Goal: Transaction & Acquisition: Purchase product/service

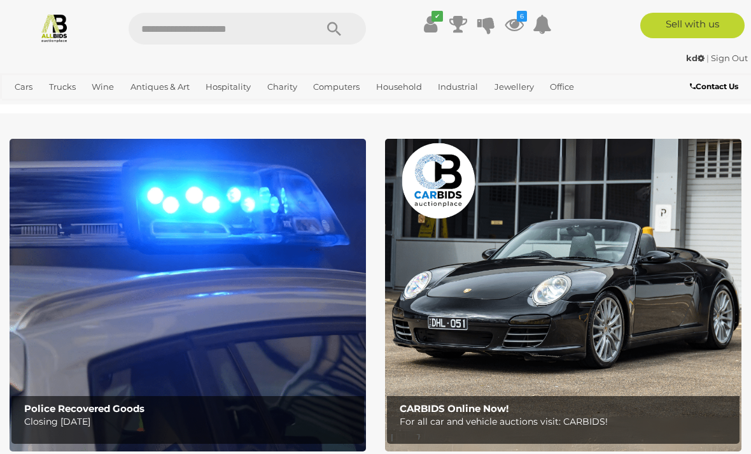
click at [518, 18] on icon "6" at bounding box center [522, 16] width 10 height 11
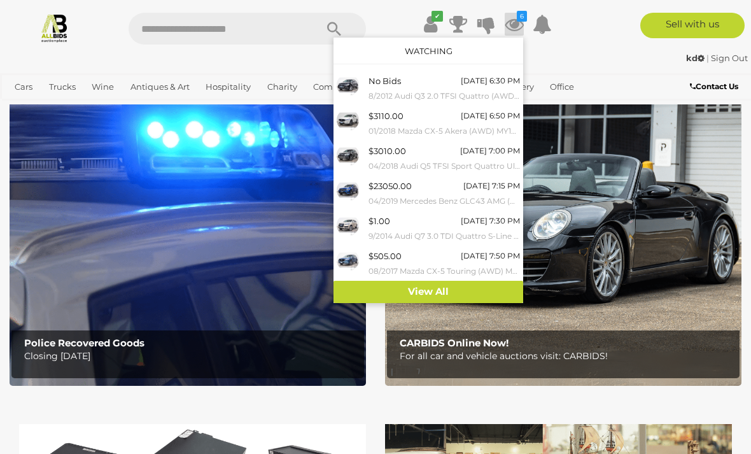
scroll to position [70, 0]
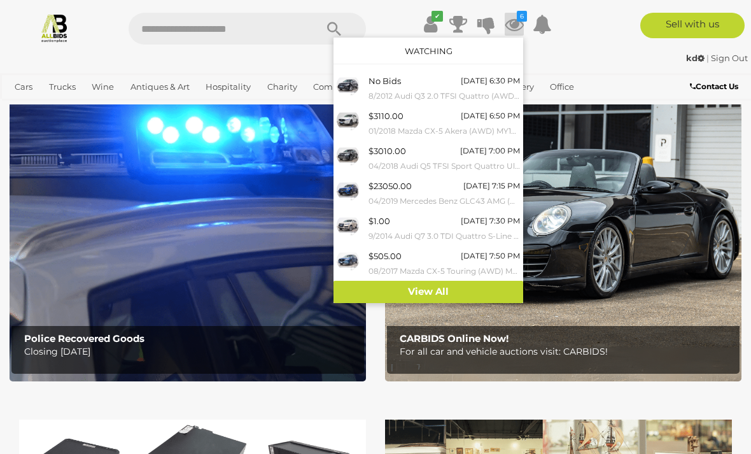
click at [430, 284] on link "View All" at bounding box center [428, 292] width 190 height 22
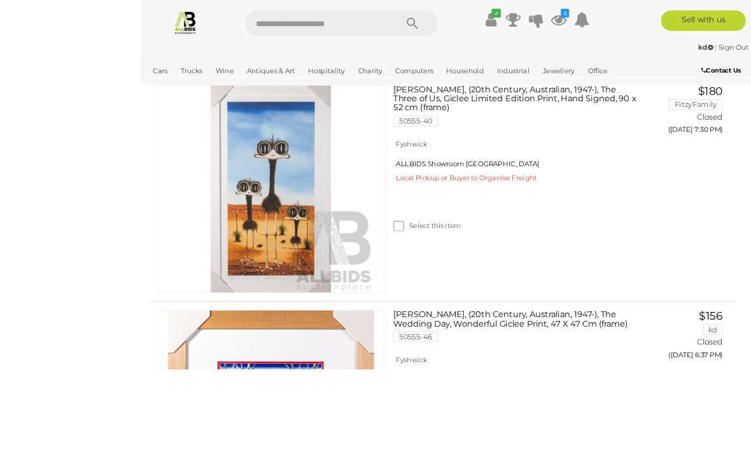
scroll to position [2112, 0]
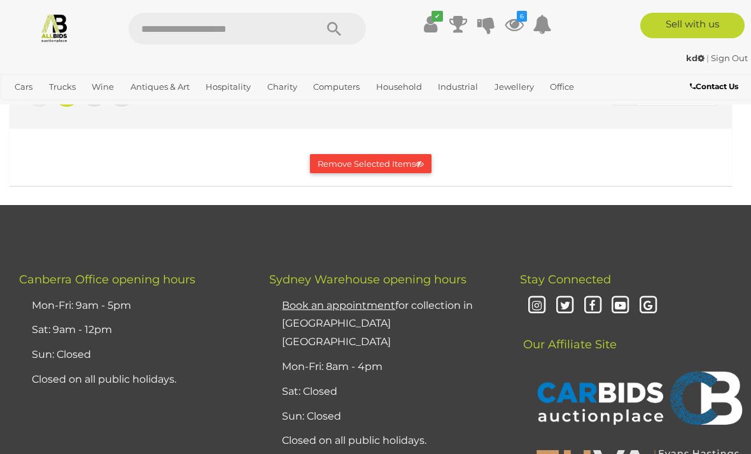
click at [86, 108] on link "2" at bounding box center [93, 94] width 25 height 25
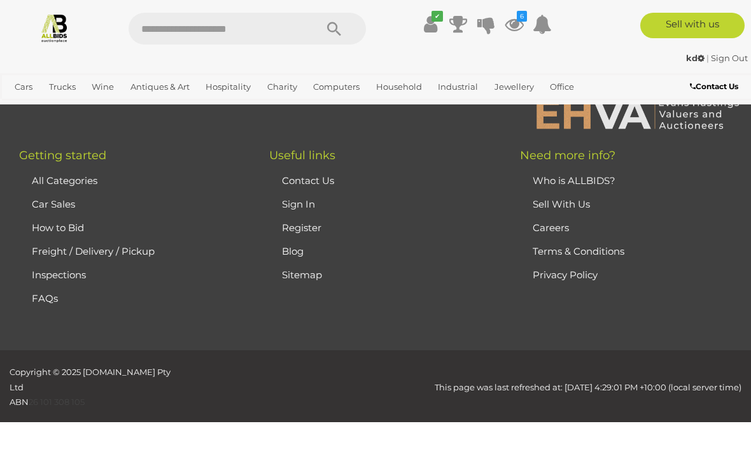
scroll to position [608, 0]
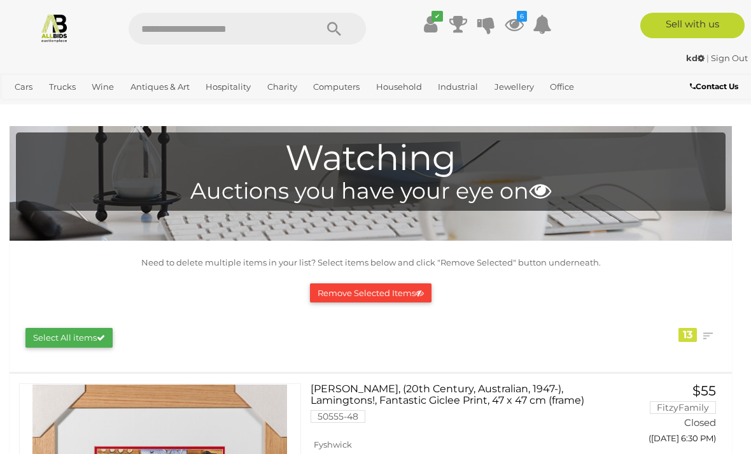
click at [0, 0] on link "Bedroom, Bathroom & Laundry" at bounding box center [0, 0] width 0 height 0
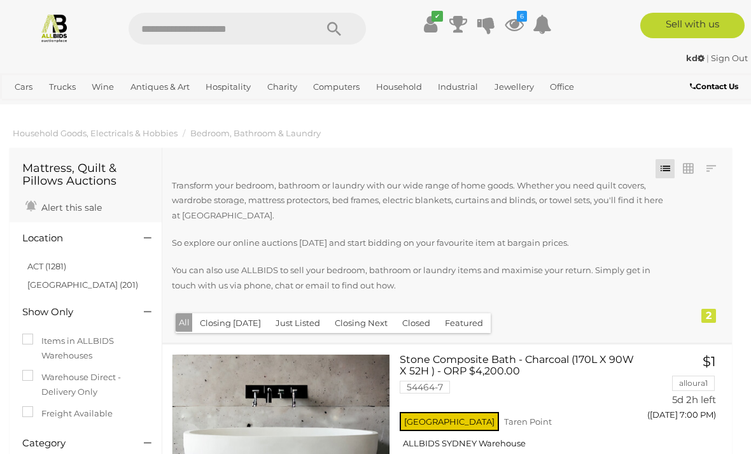
click at [0, 0] on link "Homeware & Decorations" at bounding box center [0, 0] width 0 height 0
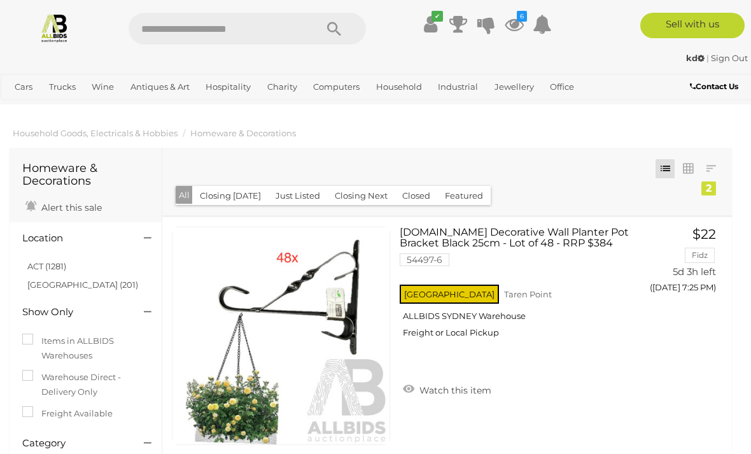
click at [0, 0] on link "Kitchenware & Dining" at bounding box center [0, 0] width 0 height 0
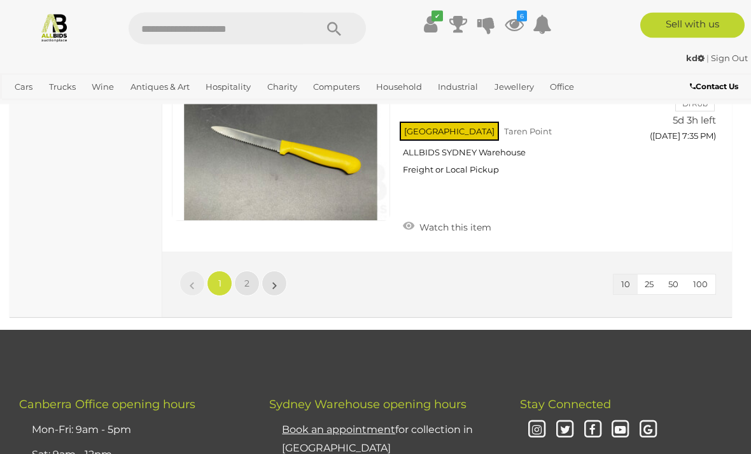
scroll to position [2321, 0]
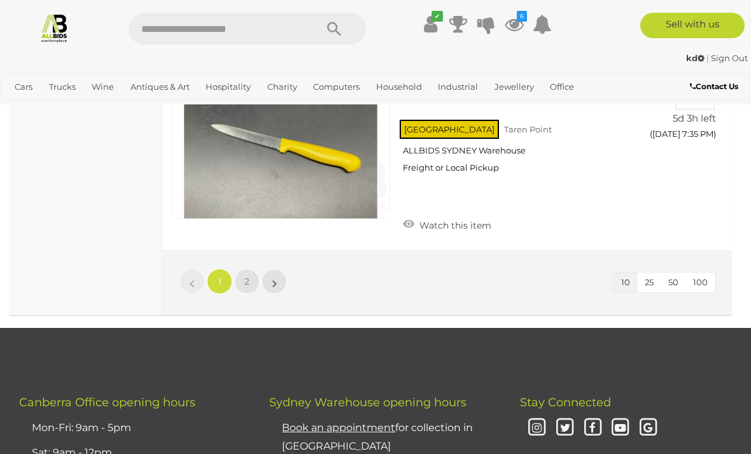
click at [248, 278] on span "2" at bounding box center [246, 281] width 5 height 11
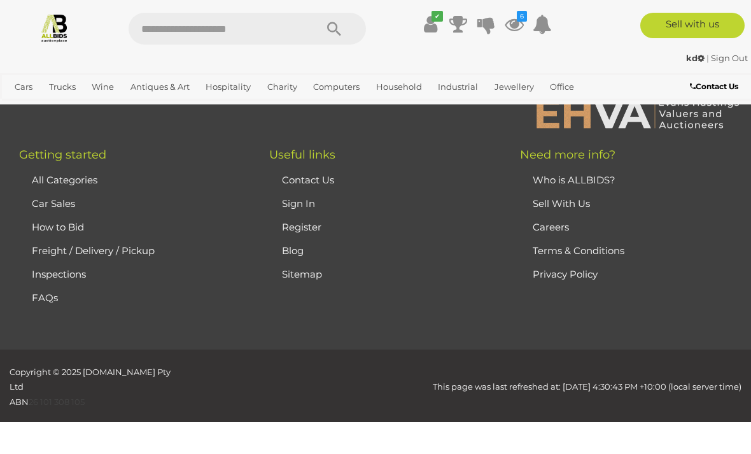
scroll to position [102, 0]
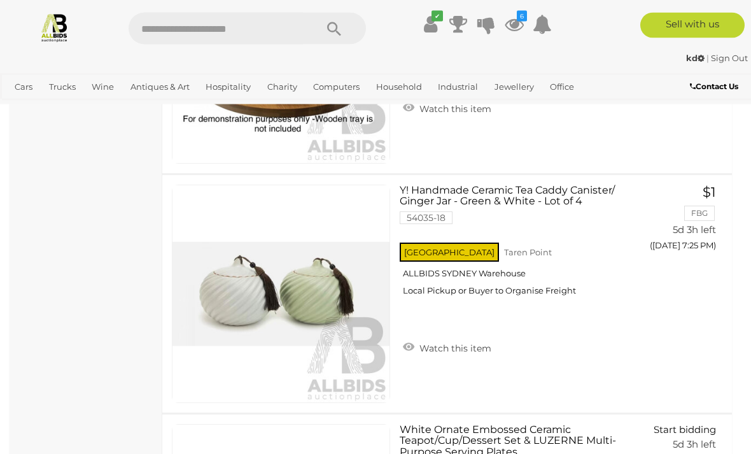
scroll to position [1267, 0]
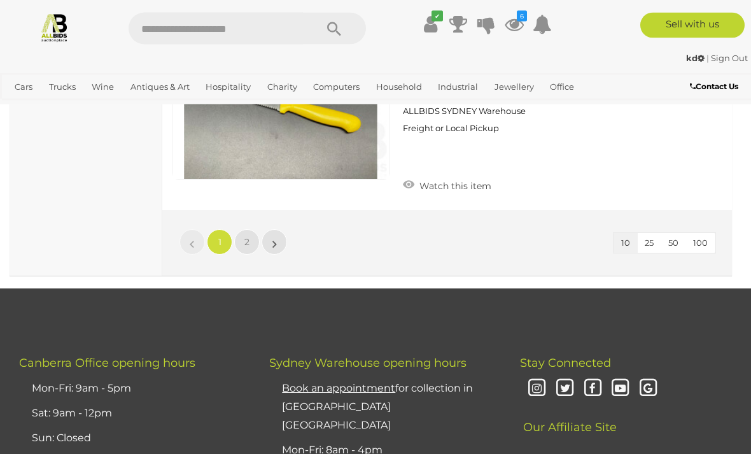
click at [249, 235] on link "2" at bounding box center [246, 242] width 25 height 25
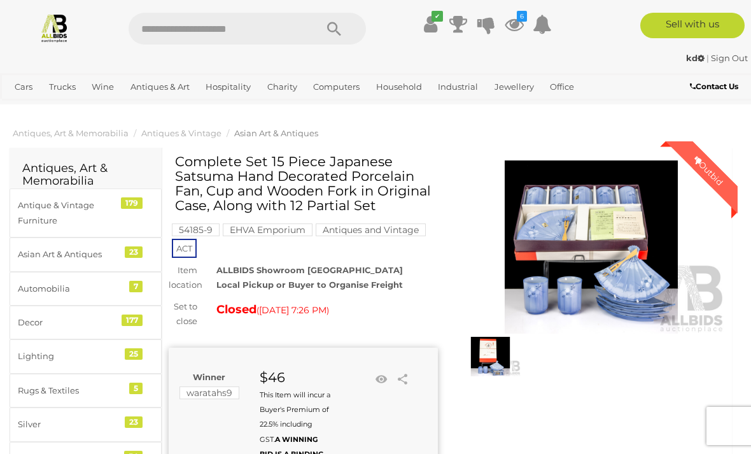
click at [603, 212] on img at bounding box center [591, 246] width 269 height 173
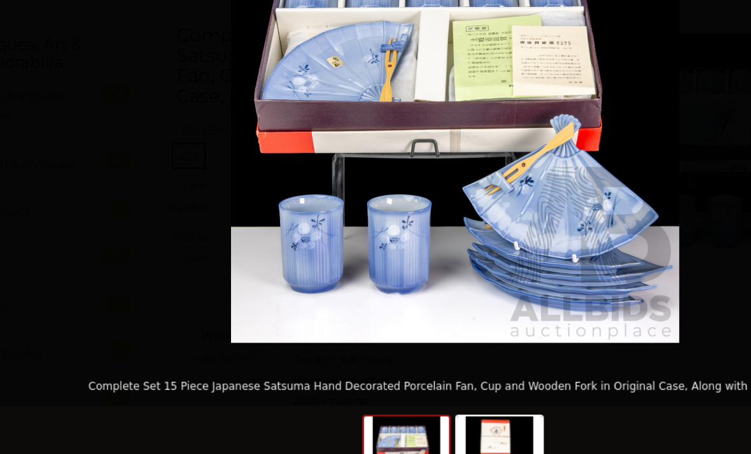
scroll to position [39, 0]
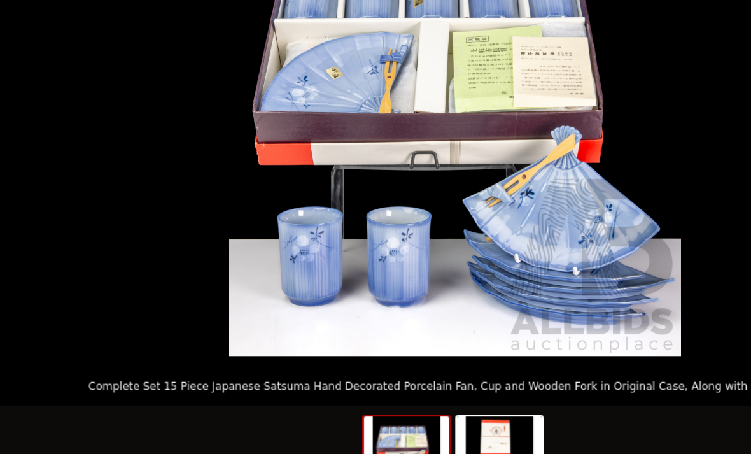
click at [377, 398] on img at bounding box center [407, 422] width 61 height 48
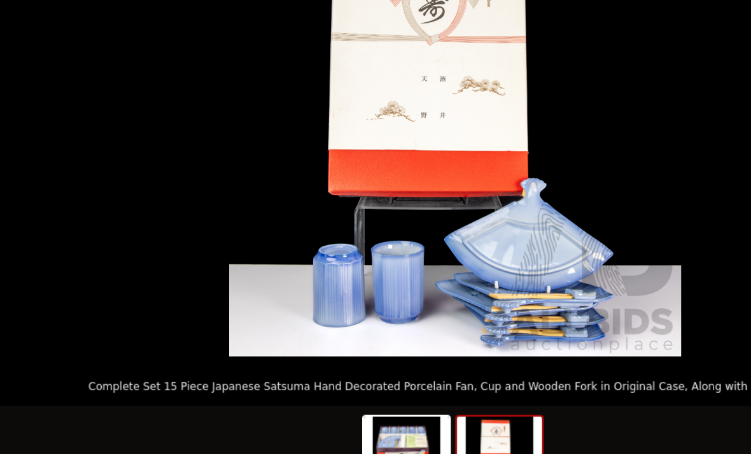
scroll to position [137, 0]
click at [43, 277] on picture at bounding box center [375, 192] width 751 height 324
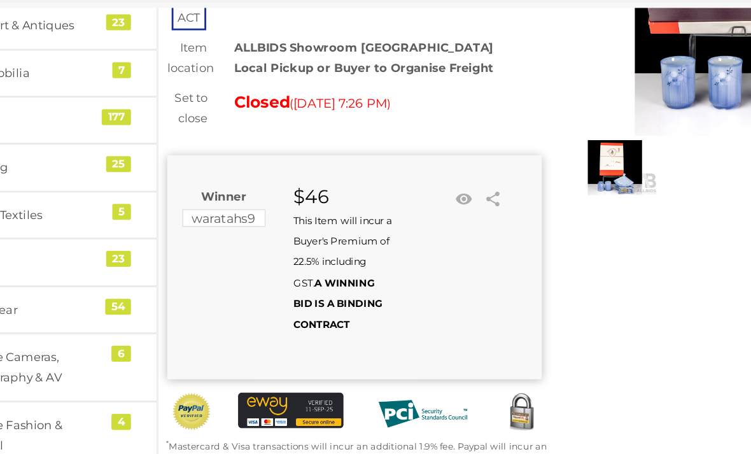
scroll to position [0, 0]
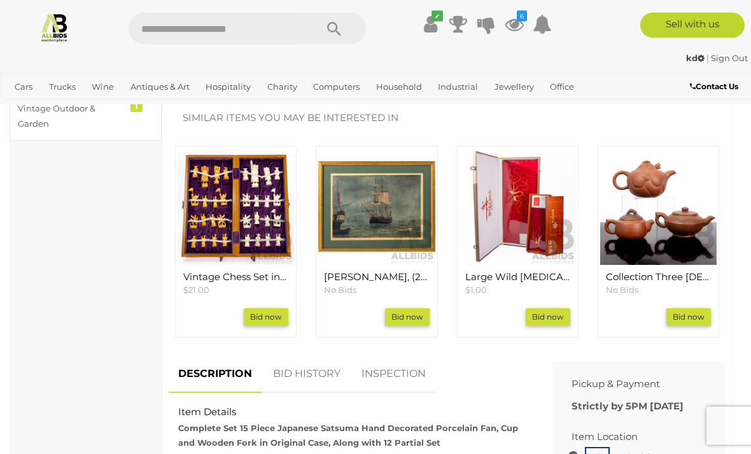
scroll to position [481, 0]
click at [522, 190] on img at bounding box center [517, 206] width 116 height 116
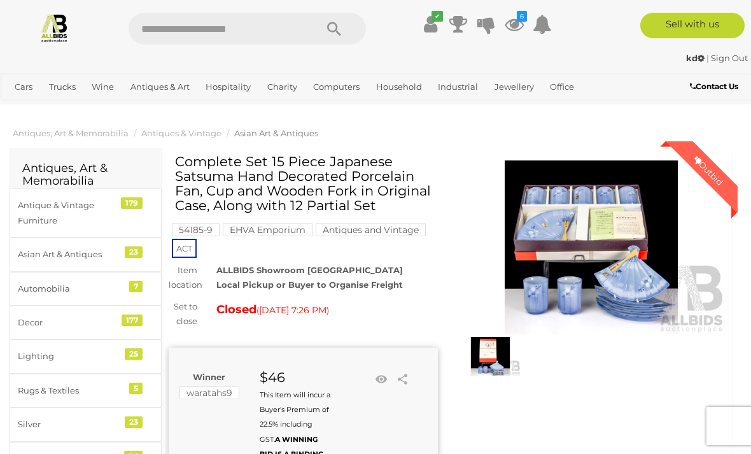
scroll to position [522, 0]
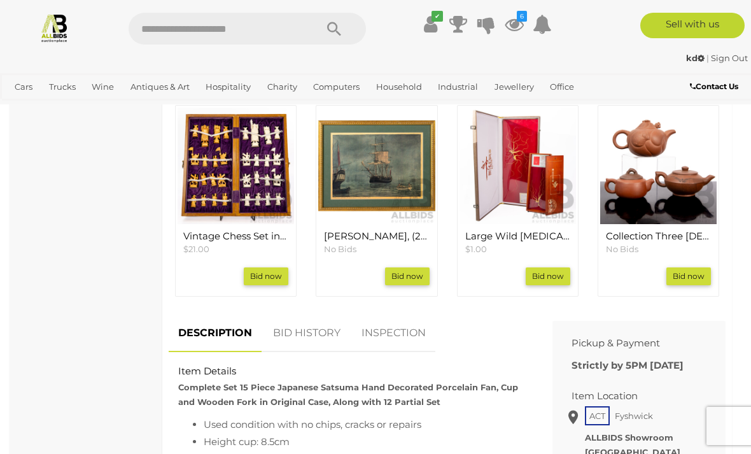
click at [391, 324] on link "INSPECTION" at bounding box center [393, 333] width 83 height 38
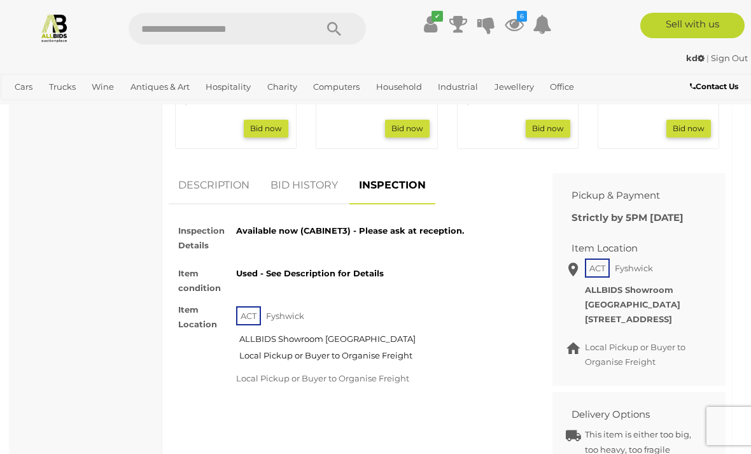
scroll to position [671, 0]
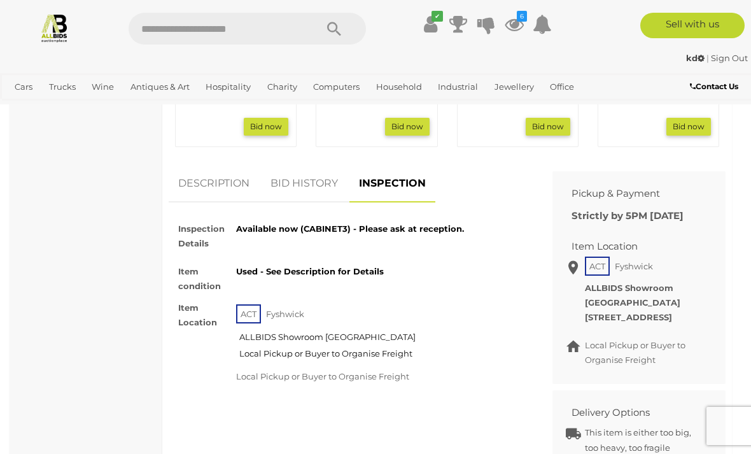
click at [293, 176] on link "BID HISTORY" at bounding box center [304, 184] width 87 height 38
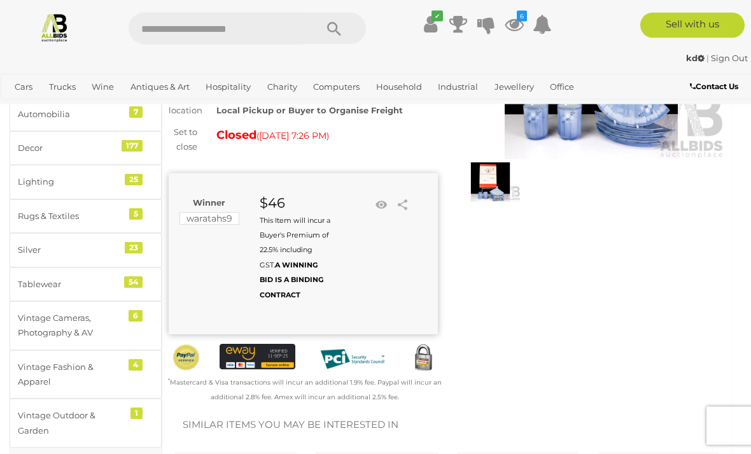
scroll to position [167, 0]
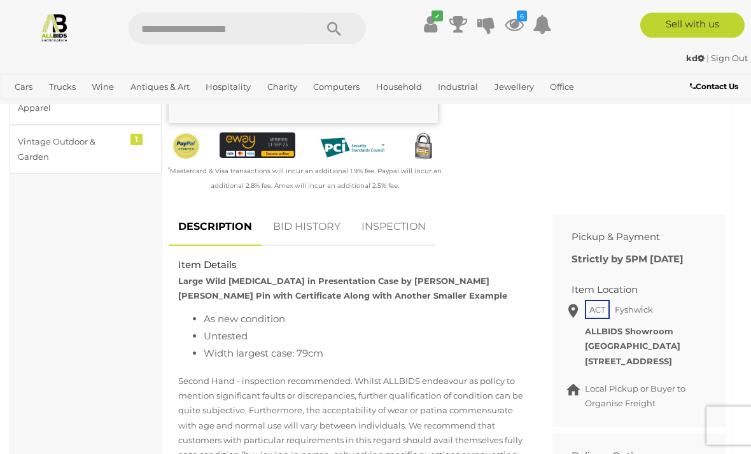
scroll to position [446, 0]
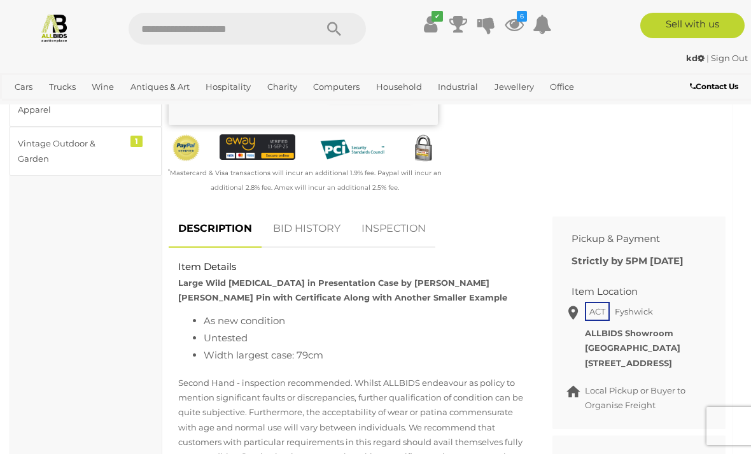
click at [403, 210] on link "INSPECTION" at bounding box center [393, 229] width 83 height 38
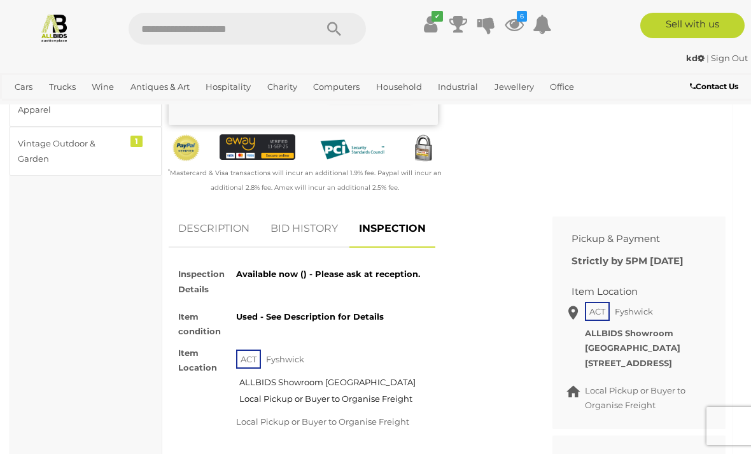
click at [301, 210] on link "BID HISTORY" at bounding box center [304, 229] width 87 height 38
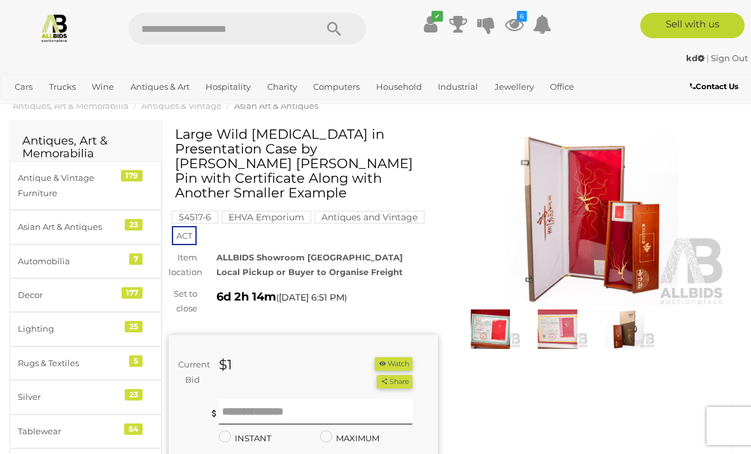
scroll to position [0, 0]
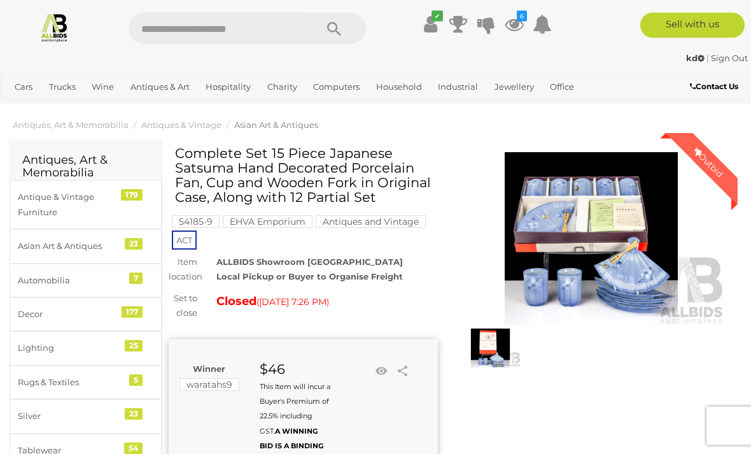
scroll to position [2, 0]
